Goal: Transaction & Acquisition: Book appointment/travel/reservation

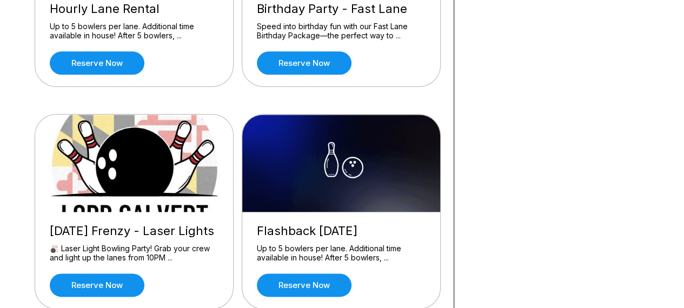
scroll to position [671, 0]
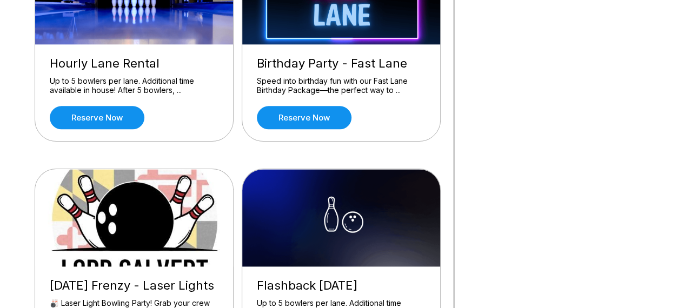
scroll to position [586, 0]
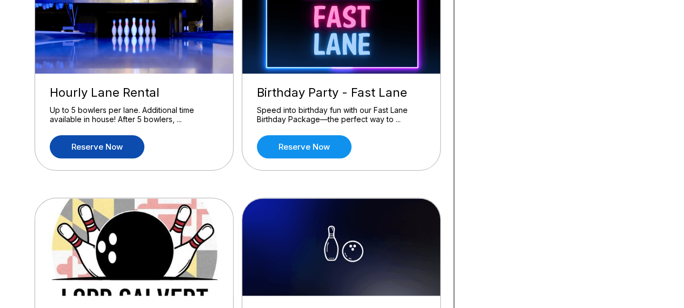
click at [99, 145] on link "Reserve now" at bounding box center [97, 146] width 95 height 23
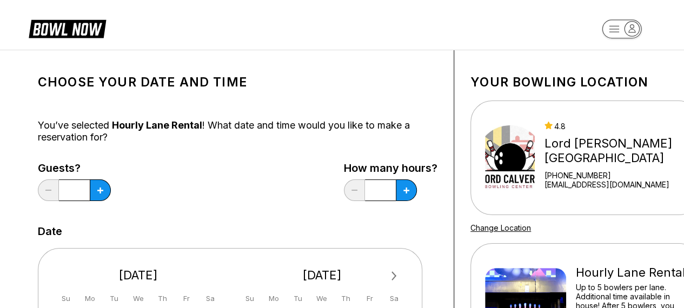
click at [274, 200] on div "Guests? * How many hours? *" at bounding box center [238, 184] width 400 height 44
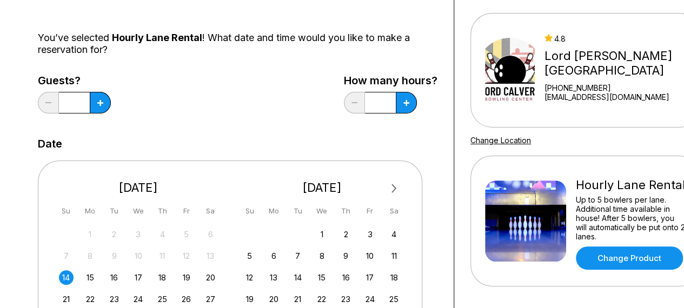
scroll to position [108, 0]
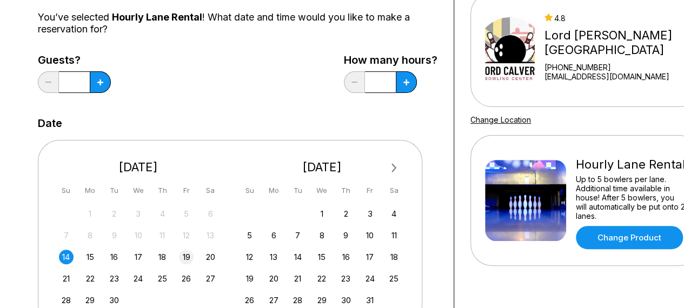
click at [189, 255] on div "19" at bounding box center [186, 257] width 15 height 15
click at [107, 84] on button at bounding box center [100, 82] width 21 height 22
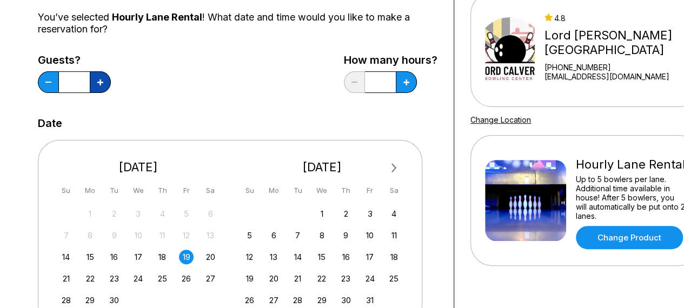
click at [107, 84] on button at bounding box center [100, 82] width 21 height 22
type input "*"
click at [407, 84] on icon at bounding box center [406, 82] width 6 height 6
click at [403, 81] on icon at bounding box center [406, 82] width 6 height 6
type input "*"
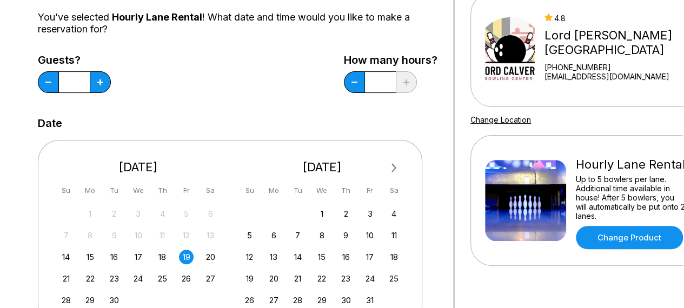
click at [209, 98] on div "Guests? * How many hours? *" at bounding box center [238, 76] width 400 height 44
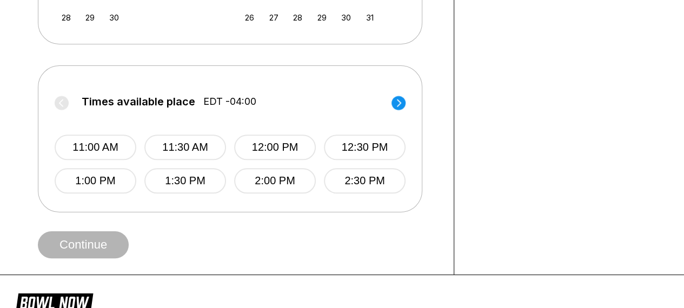
scroll to position [411, 0]
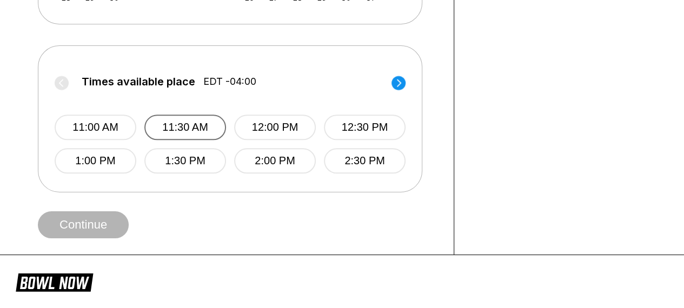
click at [190, 127] on button "11:30 AM" at bounding box center [185, 127] width 82 height 25
